Goal: Task Accomplishment & Management: Use online tool/utility

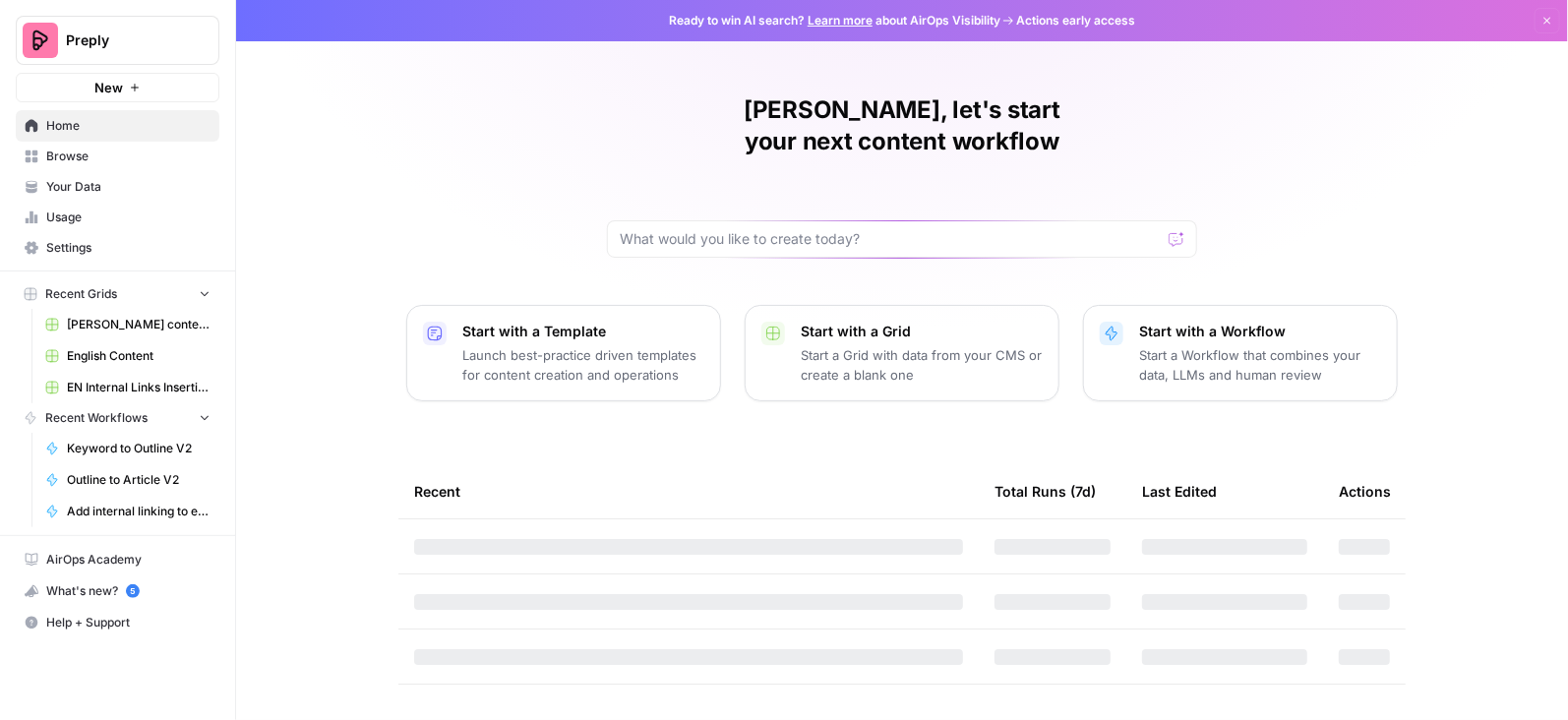
click at [189, 42] on div "Preply" at bounding box center [140, 41] width 147 height 20
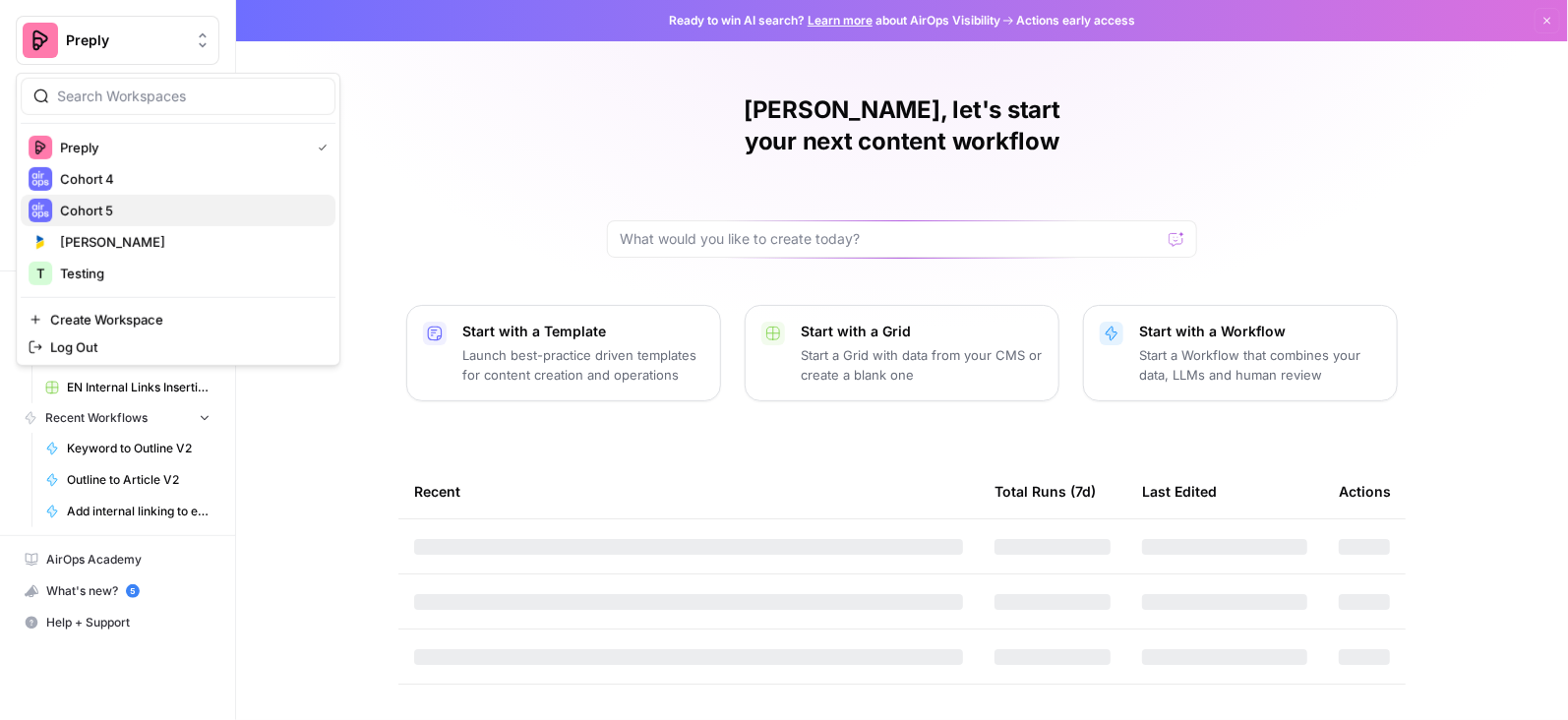
click at [101, 202] on span "Cohort 5" at bounding box center [190, 211] width 260 height 20
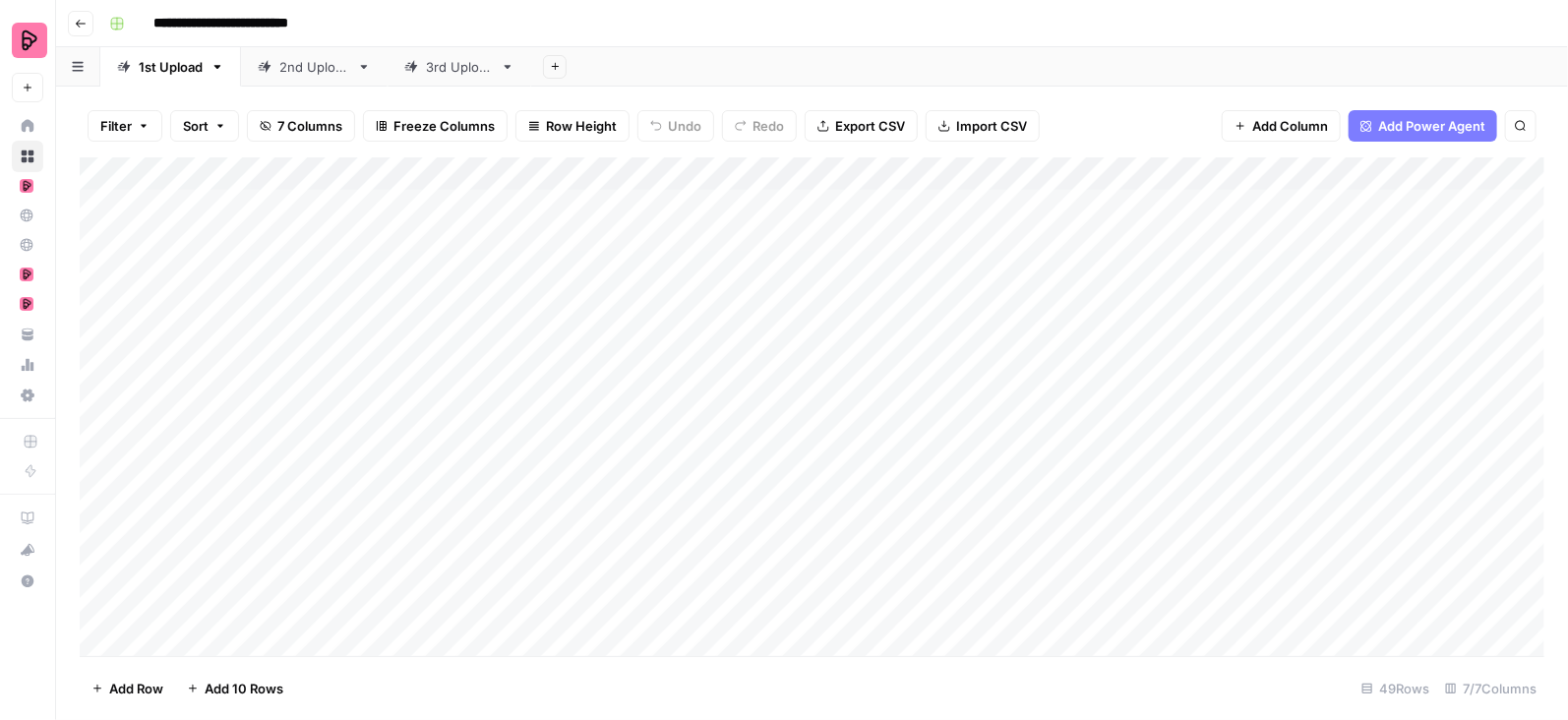
click at [456, 38] on div "**********" at bounding box center [824, 24] width 1447 height 32
click at [457, 59] on div "3rd Upload" at bounding box center [460, 67] width 67 height 20
click at [1382, 235] on div "Add Column" at bounding box center [811, 407] width 1465 height 500
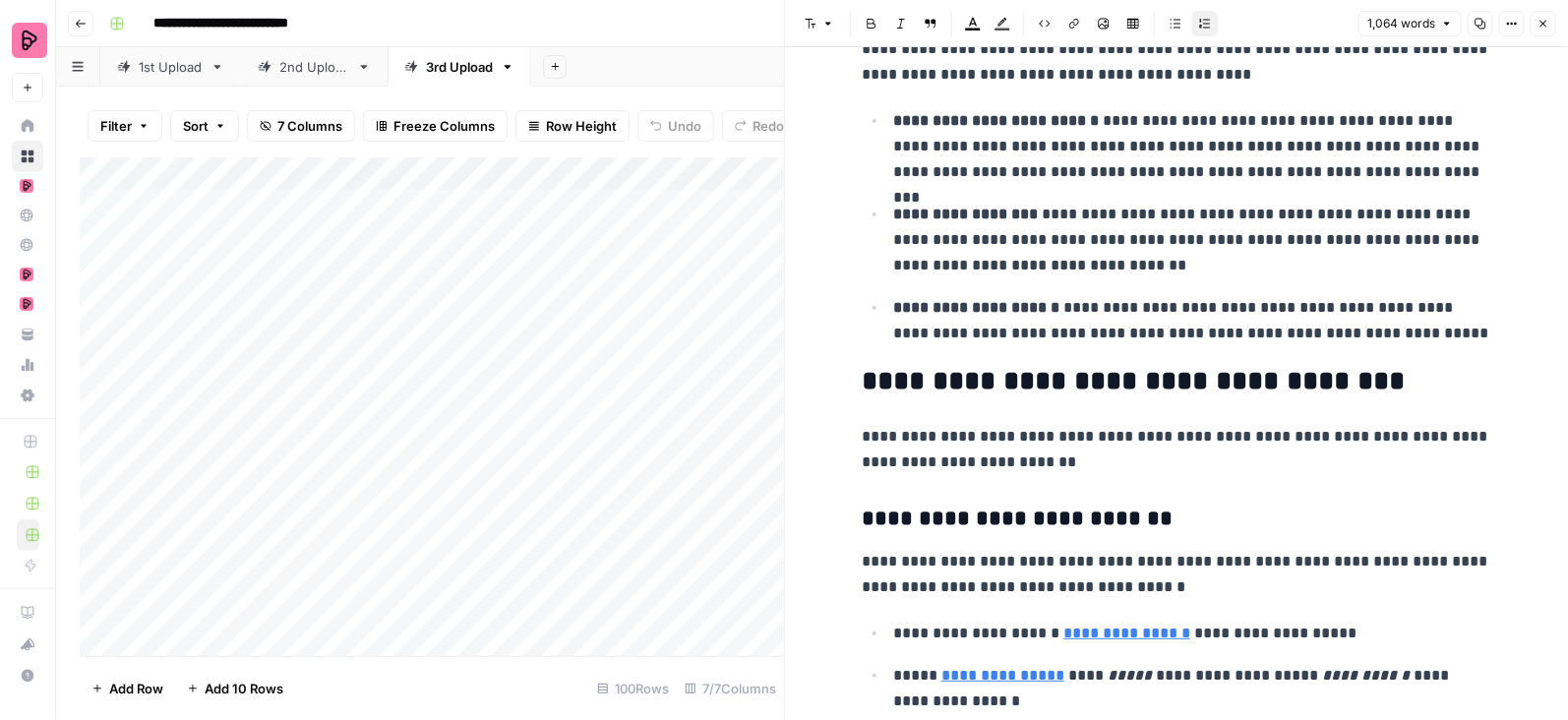
scroll to position [1076, 0]
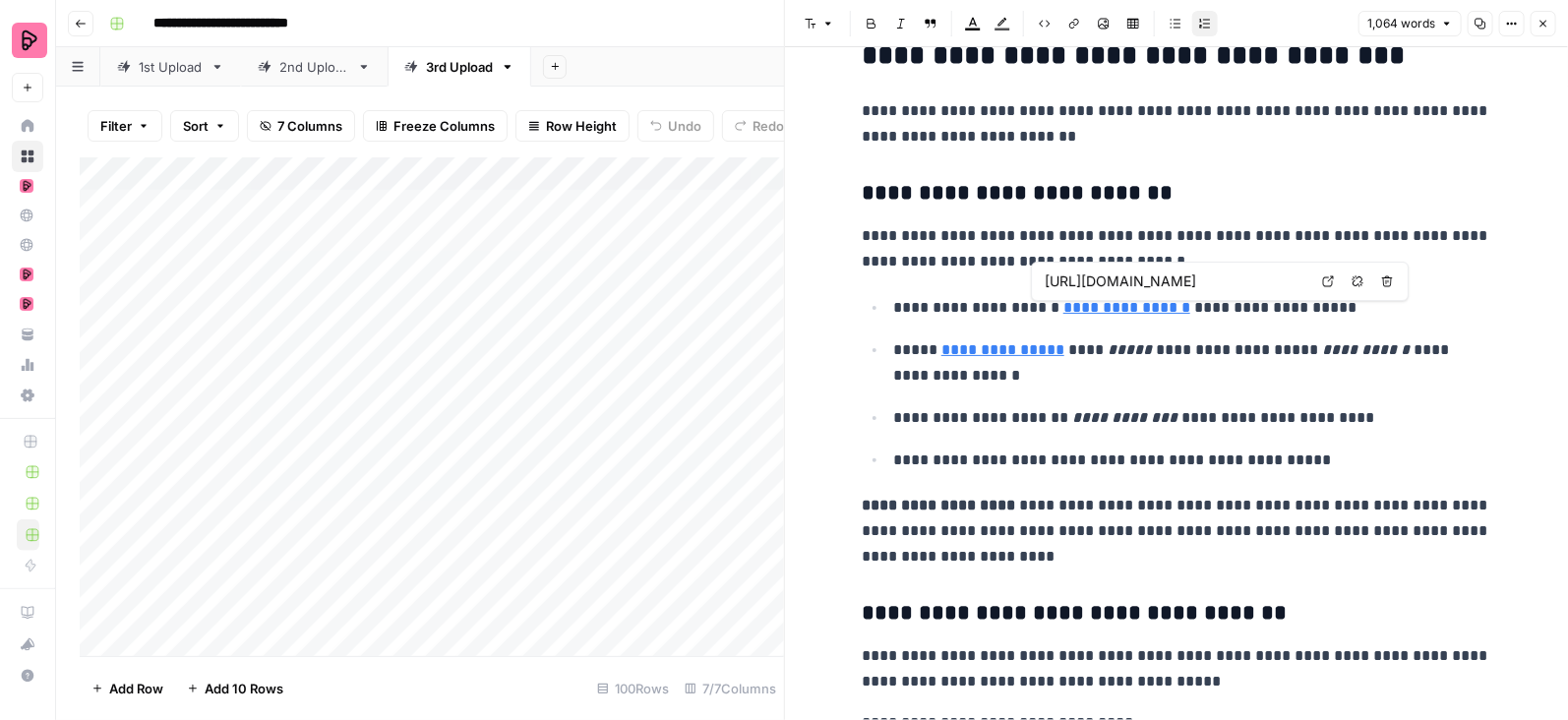
type input "https://preply.com/en/blog/farsi-greetings/"
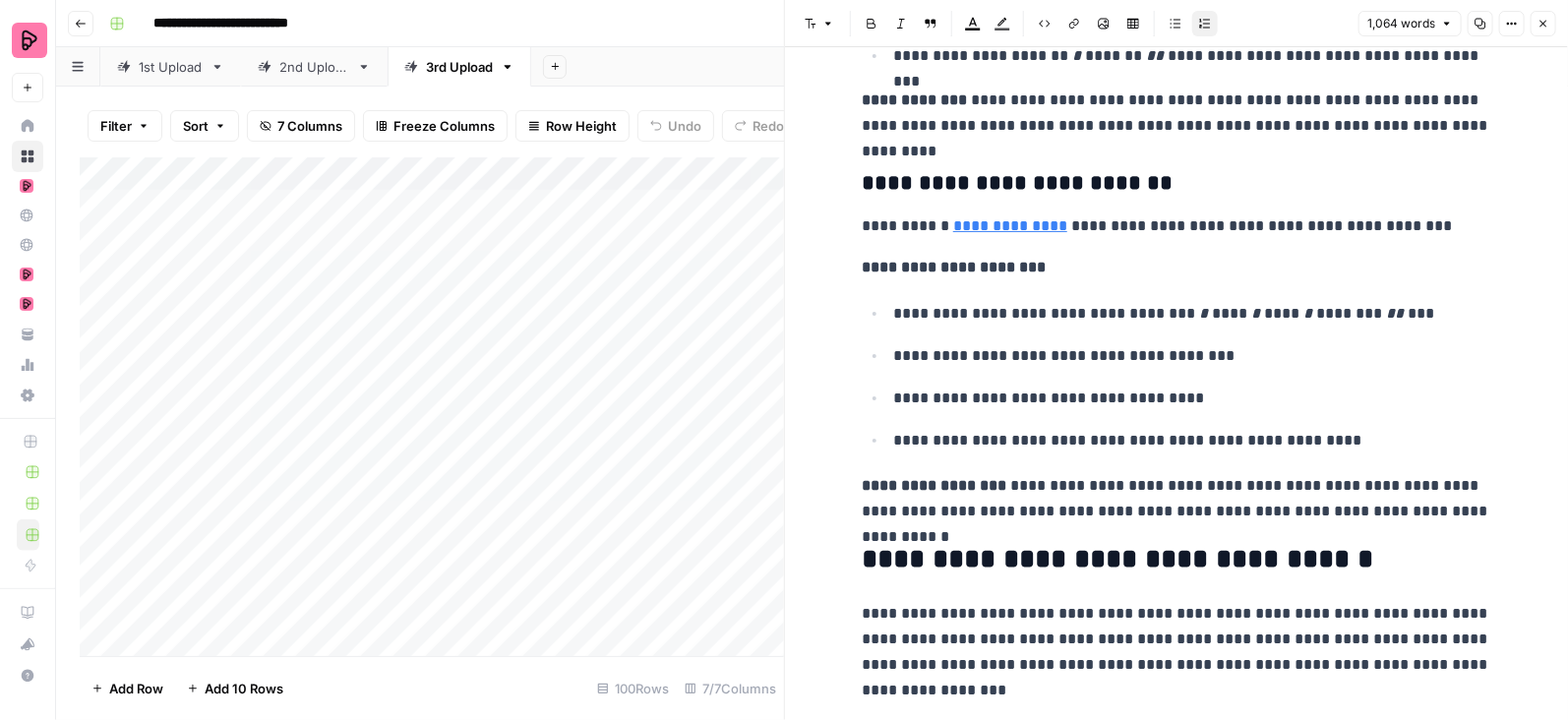
scroll to position [3793, 0]
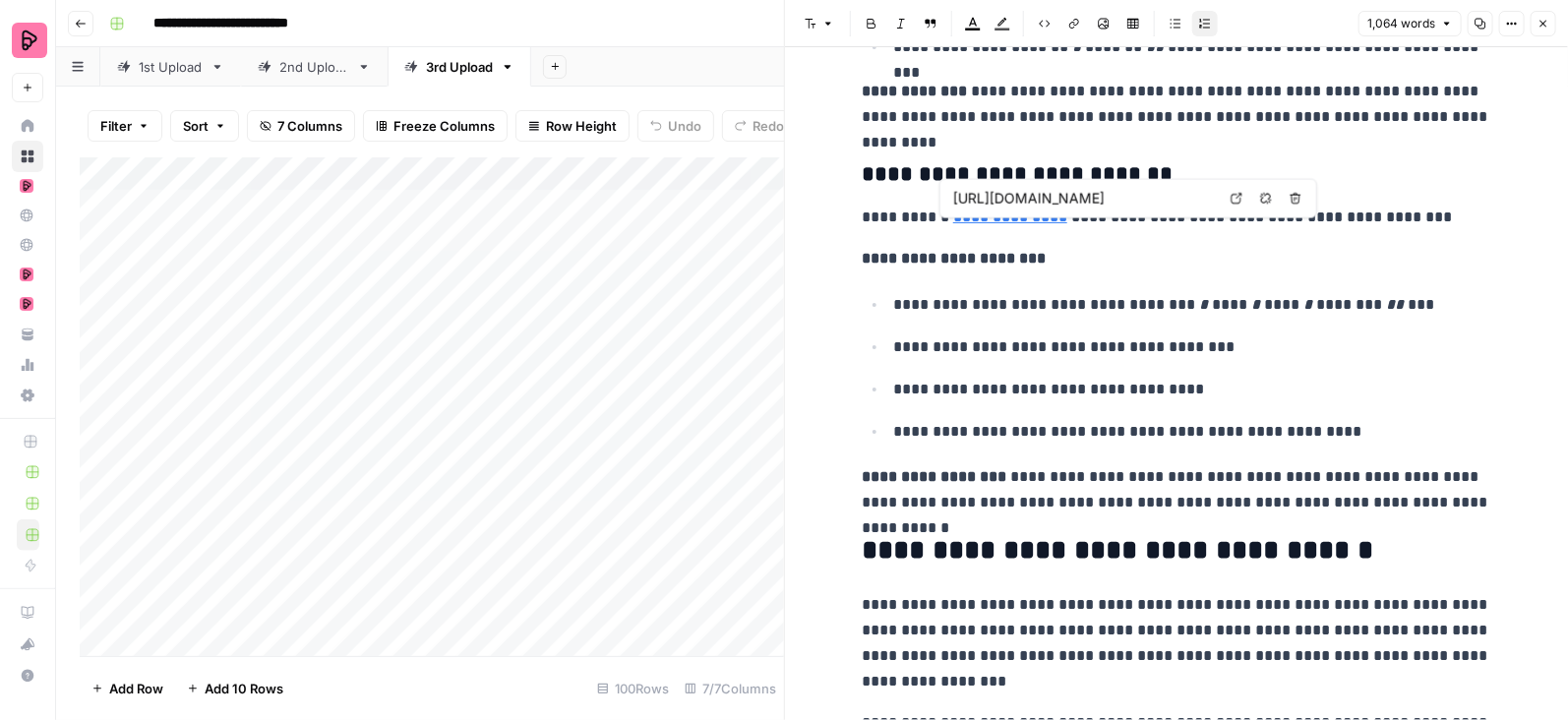
click at [1239, 194] on icon at bounding box center [1237, 198] width 11 height 11
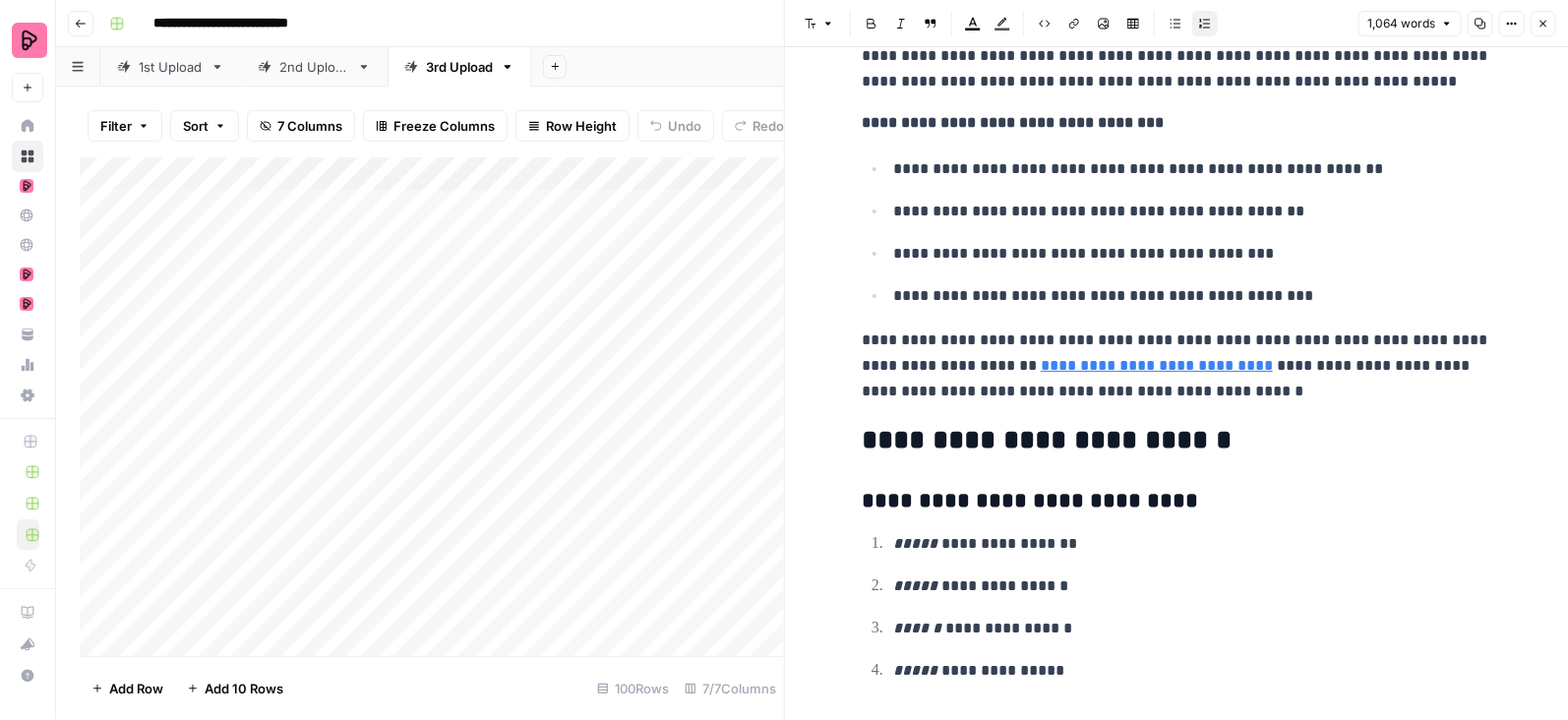
scroll to position [4519, 0]
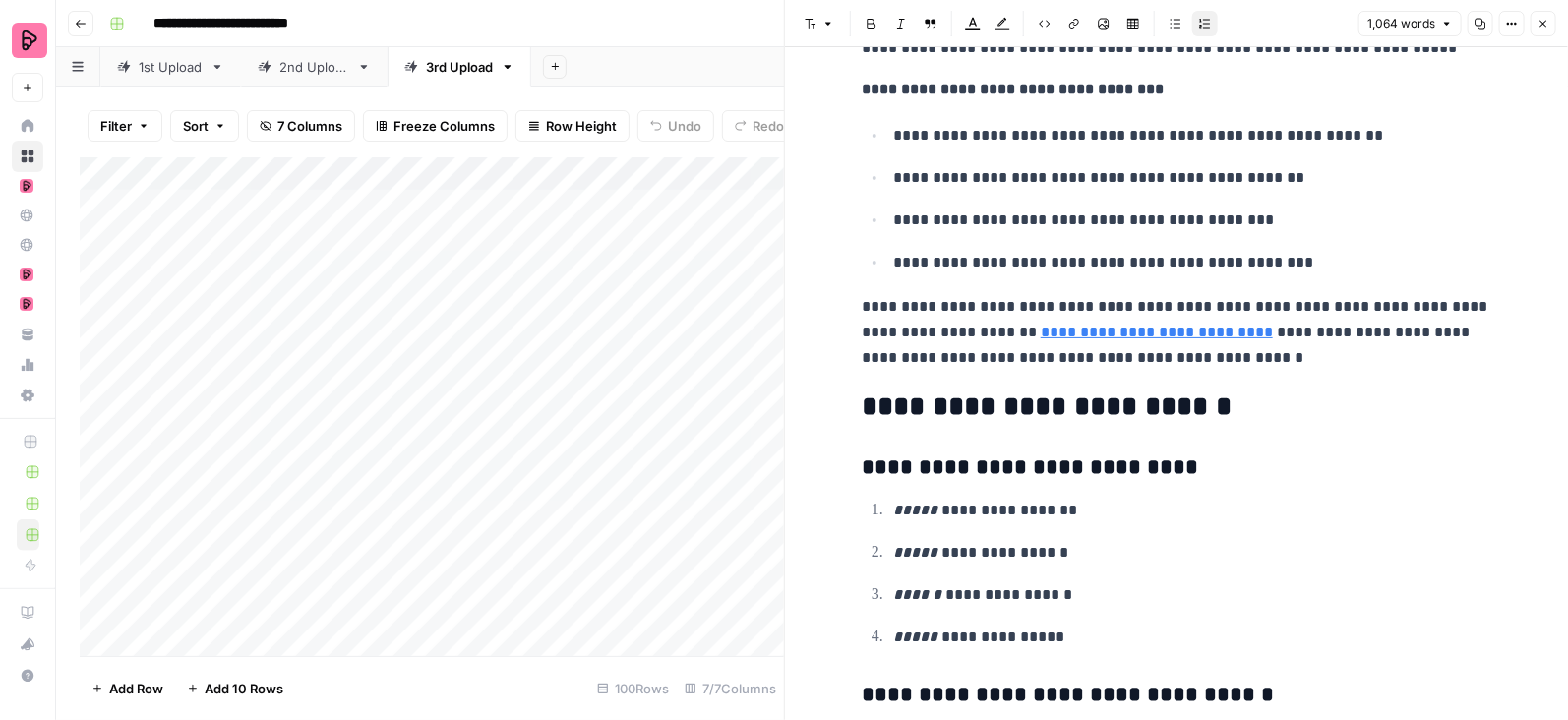
click at [1539, 24] on icon "button" at bounding box center [1543, 24] width 12 height 12
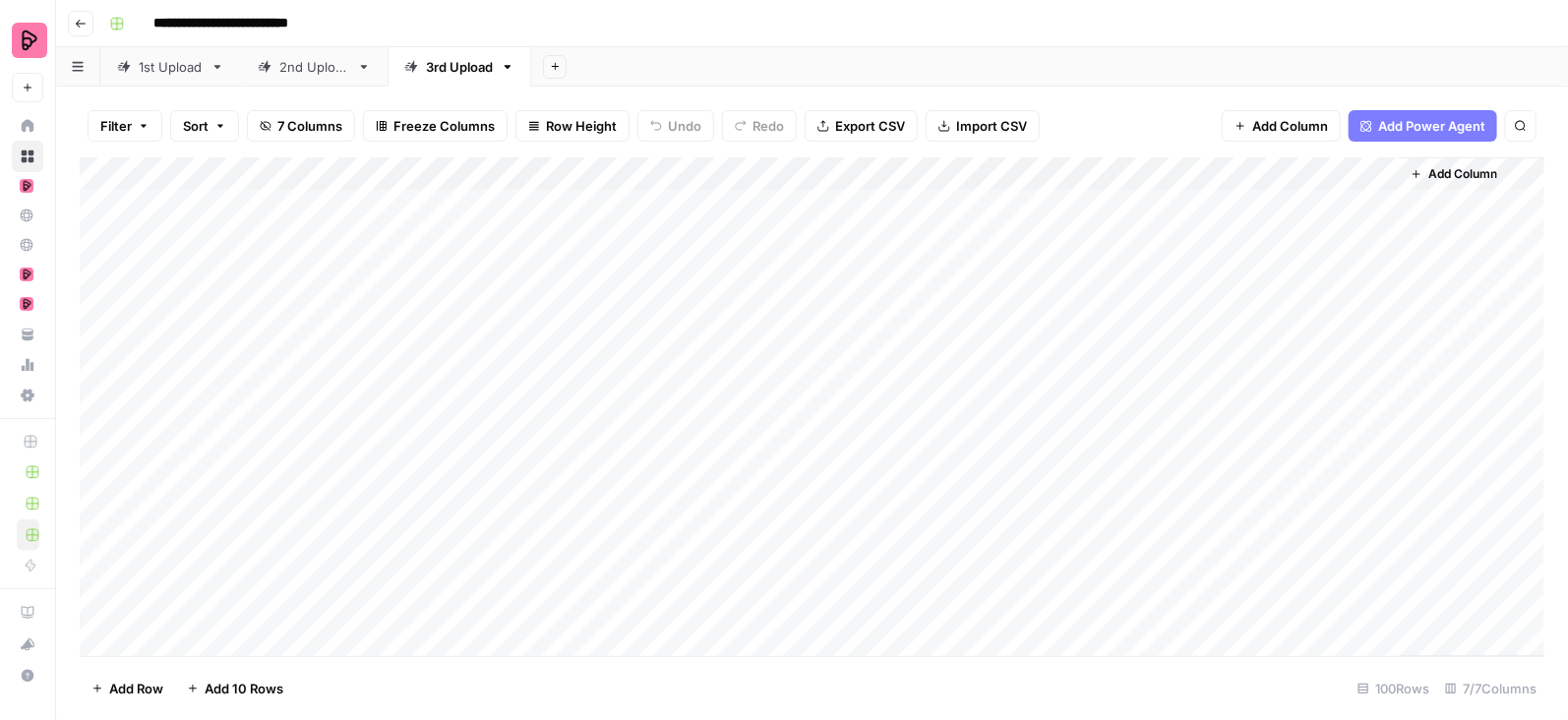
click at [1154, 272] on div "Add Column" at bounding box center [811, 407] width 1465 height 500
click at [1157, 305] on div "Add Column" at bounding box center [811, 407] width 1465 height 500
click at [1153, 337] on div "Add Column" at bounding box center [811, 407] width 1465 height 500
click at [1149, 371] on div "Add Column" at bounding box center [811, 407] width 1465 height 500
click at [1151, 404] on div "Add Column" at bounding box center [811, 407] width 1465 height 500
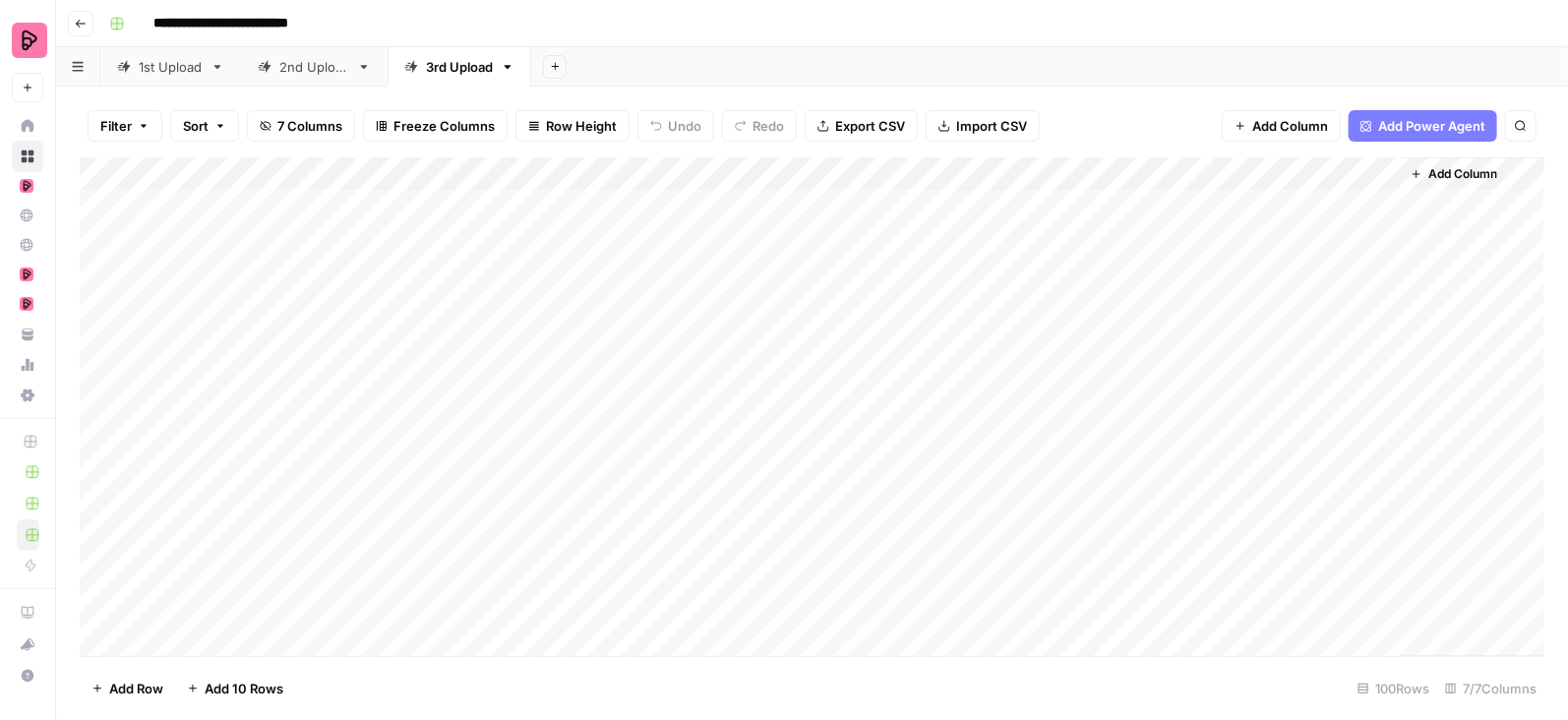
click at [555, 195] on div "Add Column" at bounding box center [811, 407] width 1465 height 500
